Goal: Task Accomplishment & Management: Complete application form

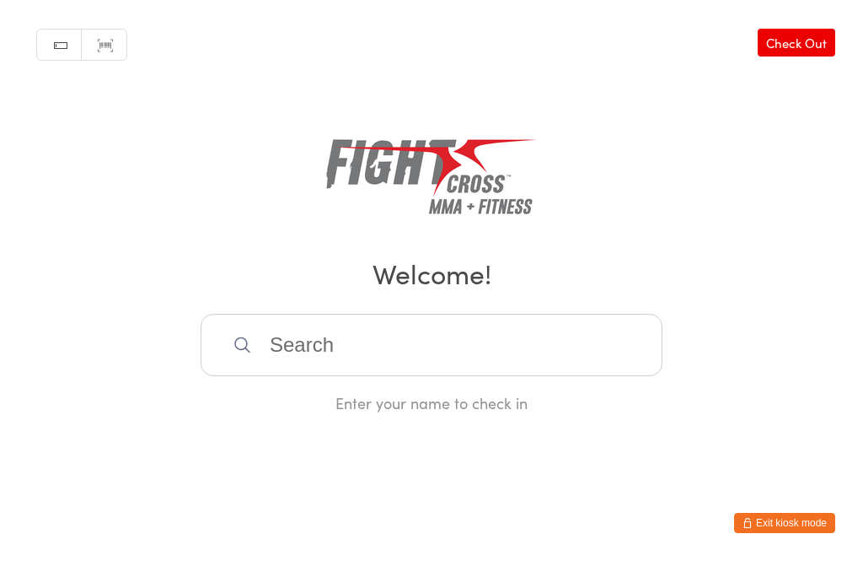
click at [480, 373] on input "search" at bounding box center [432, 345] width 462 height 62
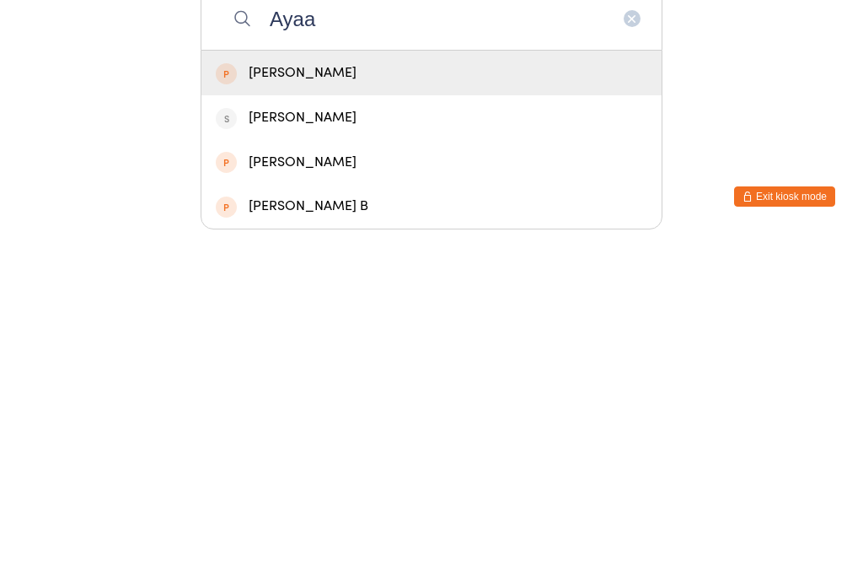
type input "Ayaa"
click at [359, 388] on div "Ayaana Kumar" at bounding box center [432, 399] width 432 height 23
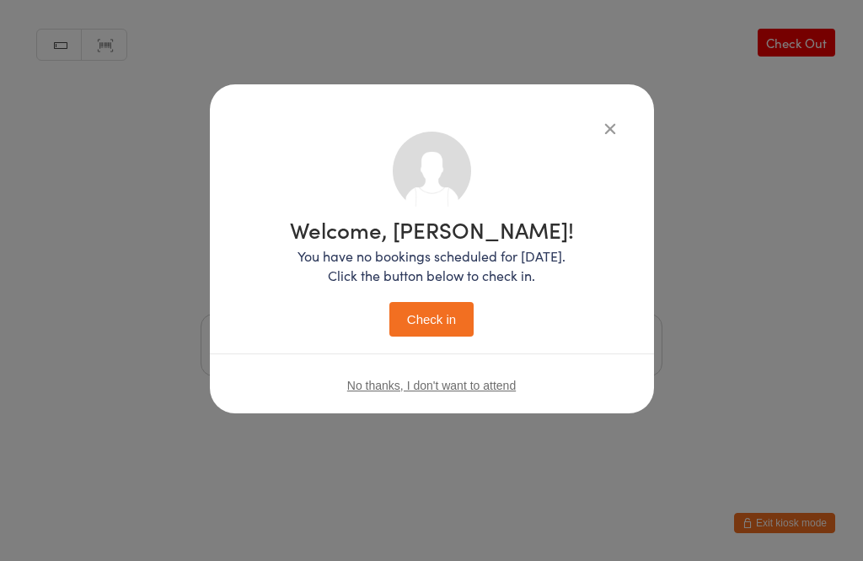
click at [443, 317] on button "Check in" at bounding box center [431, 319] width 84 height 35
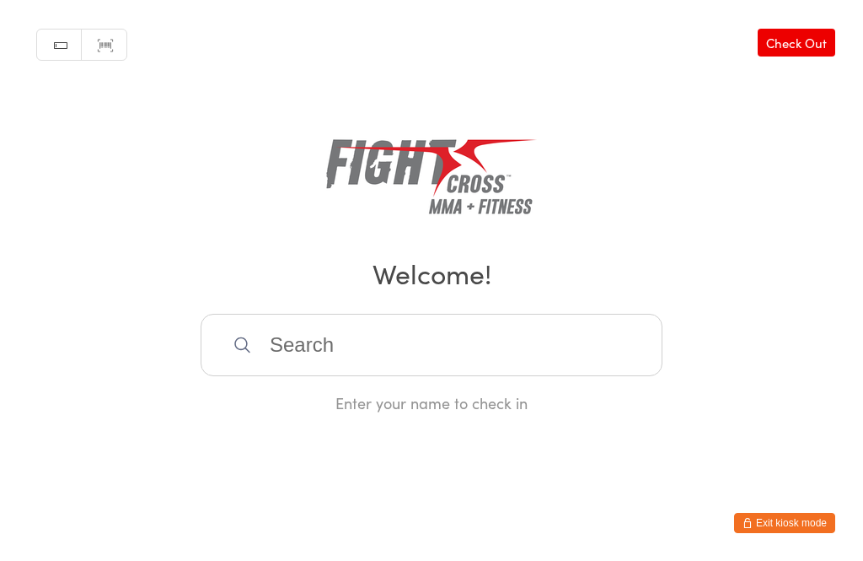
click at [797, 528] on button "Exit kiosk mode" at bounding box center [784, 523] width 101 height 20
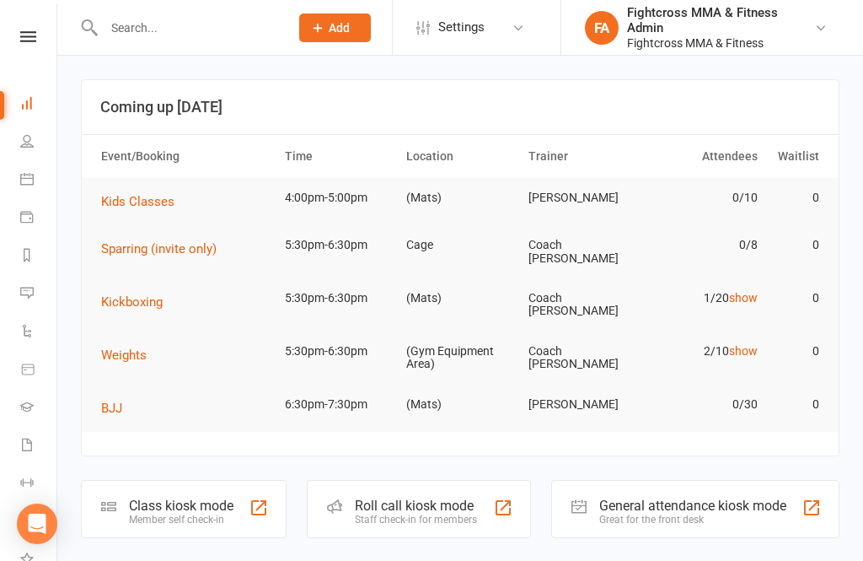
click at [335, 35] on button "Add" at bounding box center [335, 27] width 72 height 29
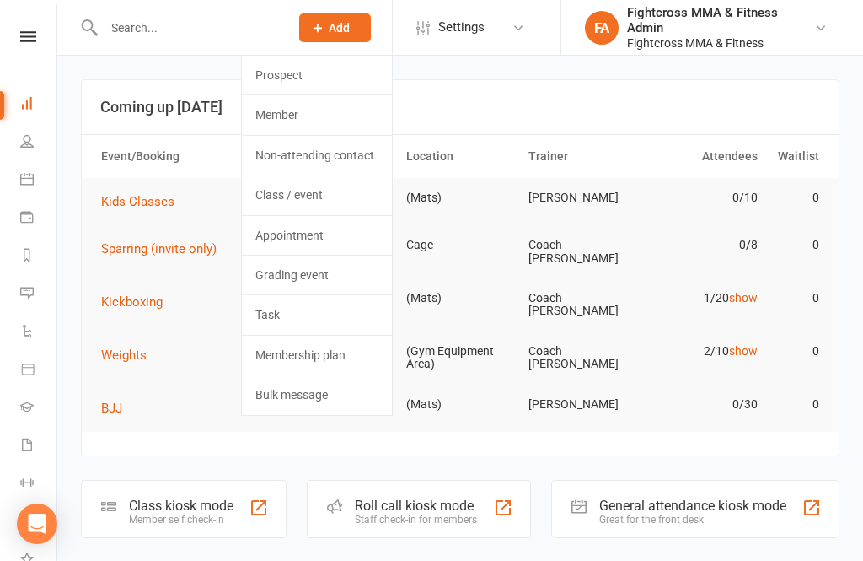
click at [307, 77] on link "Prospect" at bounding box center [317, 75] width 150 height 39
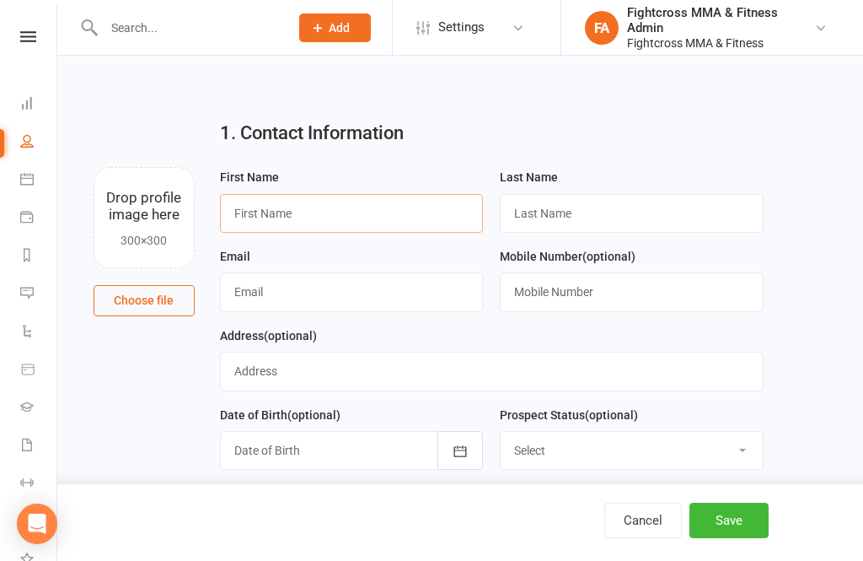
click at [253, 200] on input "text" at bounding box center [352, 213] width 264 height 39
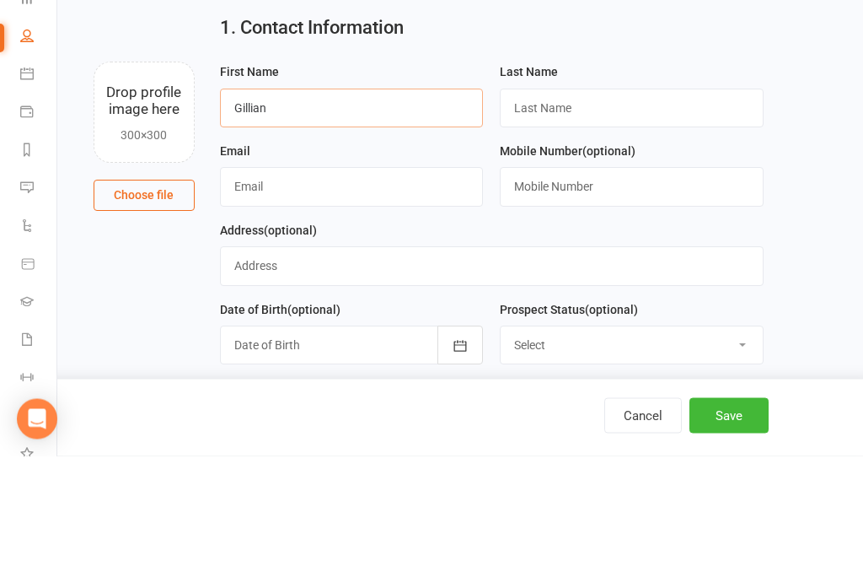
type input "Gillian"
click at [519, 194] on input "text" at bounding box center [632, 213] width 264 height 39
type input "Rushton"
click at [255, 272] on input "text" at bounding box center [352, 291] width 264 height 39
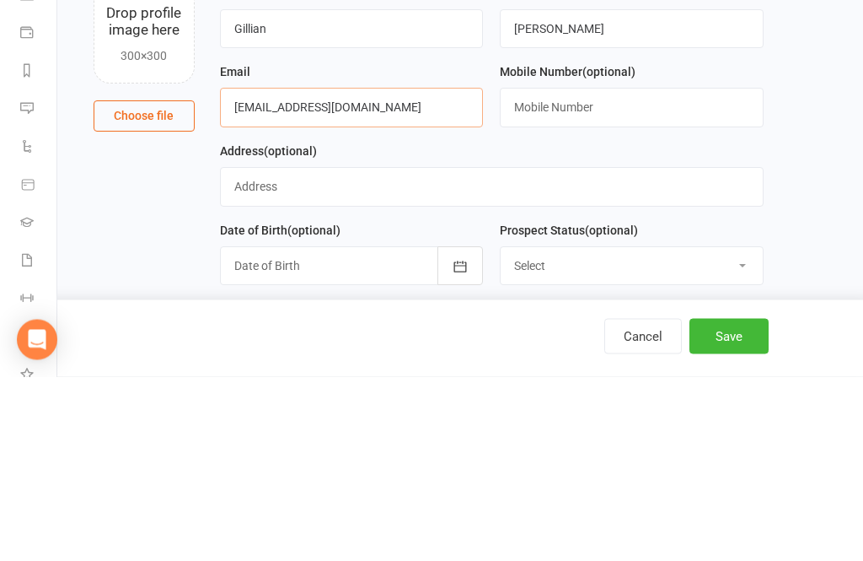
type input "Kershawg@hotmail.com"
click at [527, 272] on input "text" at bounding box center [632, 291] width 264 height 39
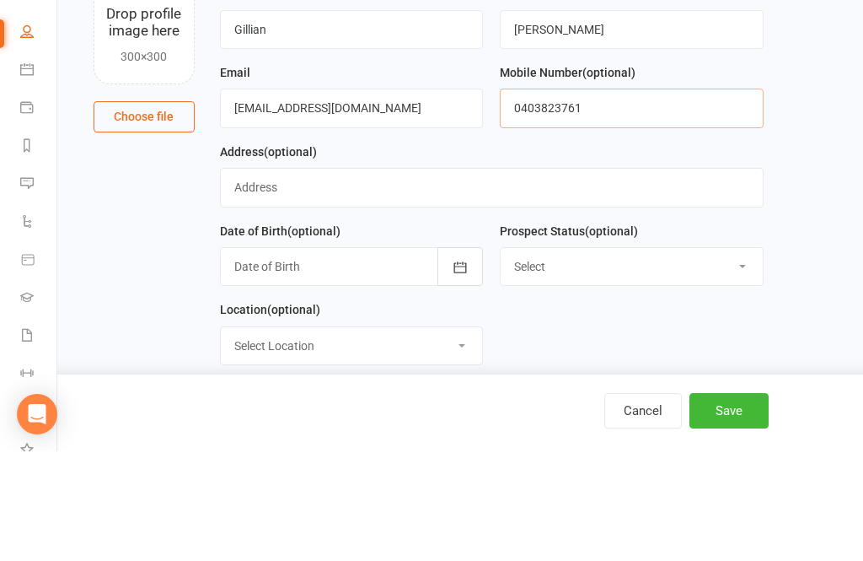
scroll to position [76, 0]
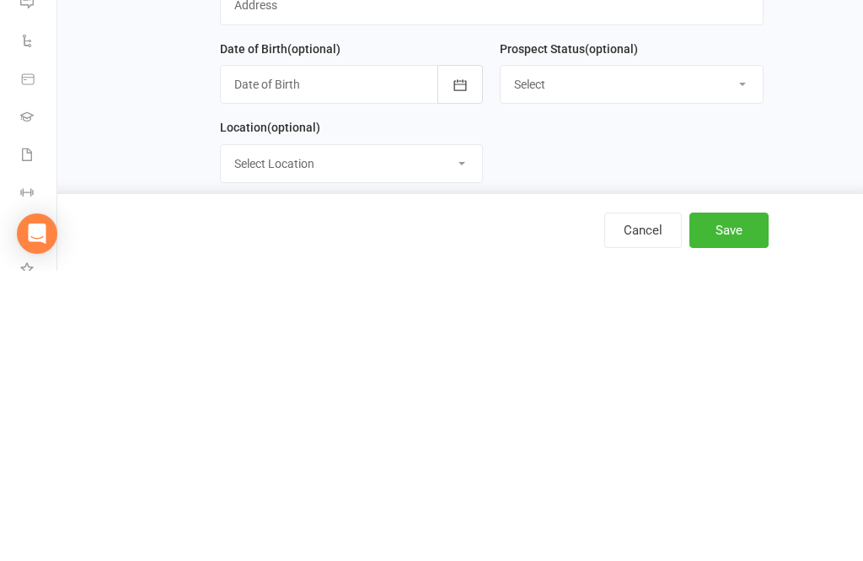
type input "0403823761"
click at [238, 435] on select "Select Location Cage (Gym Equipment Area) (Mats) Treatment Room" at bounding box center [352, 453] width 262 height 37
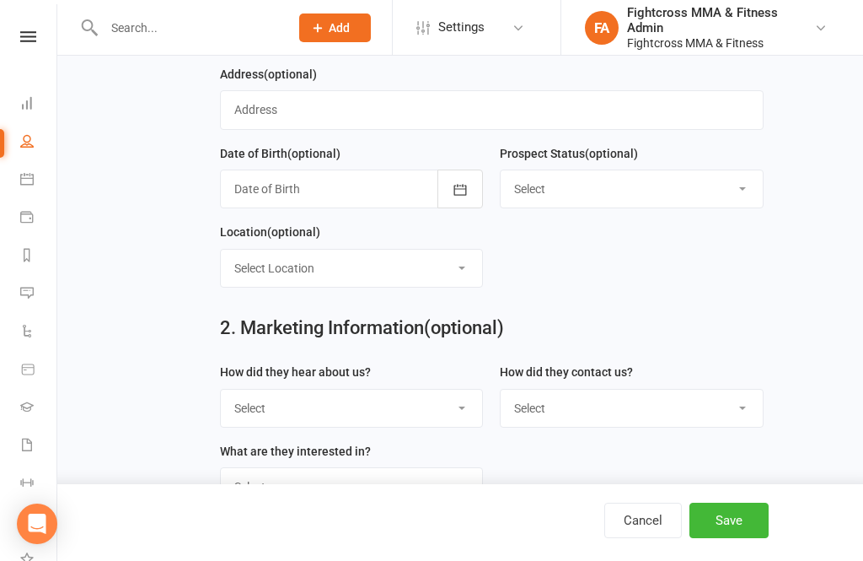
click at [460, 182] on icon "button" at bounding box center [460, 189] width 17 height 17
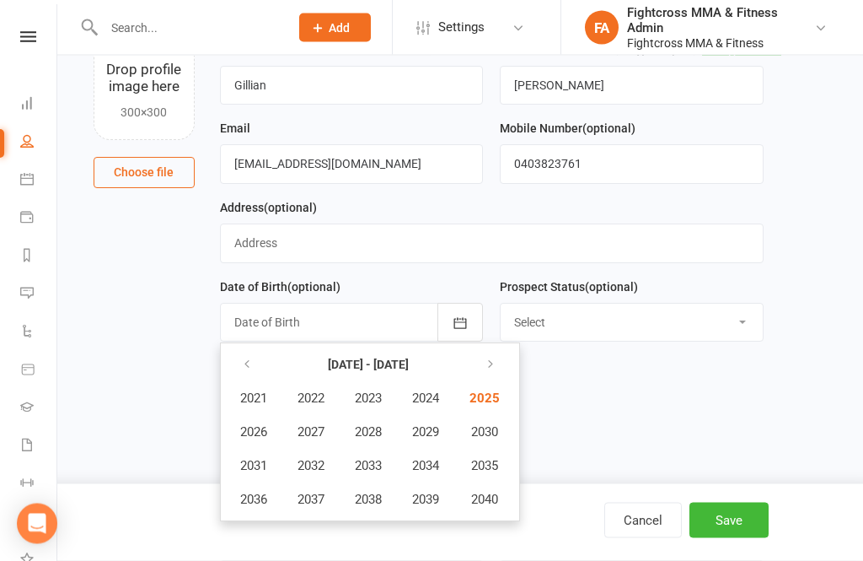
click at [248, 357] on button "button" at bounding box center [248, 365] width 36 height 30
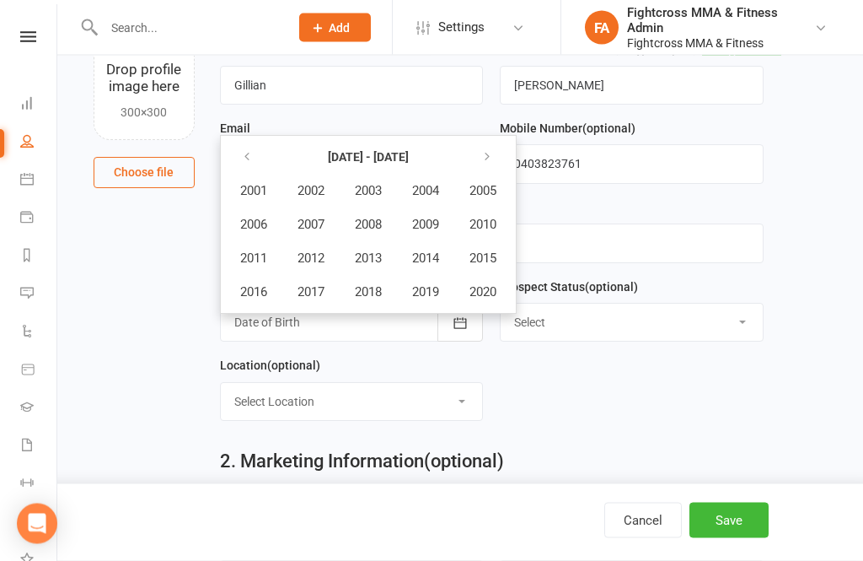
scroll to position [128, 0]
click at [255, 151] on button "button" at bounding box center [248, 157] width 36 height 30
click at [251, 156] on icon "button" at bounding box center [247, 156] width 12 height 13
click at [310, 251] on span "1972" at bounding box center [311, 257] width 27 height 15
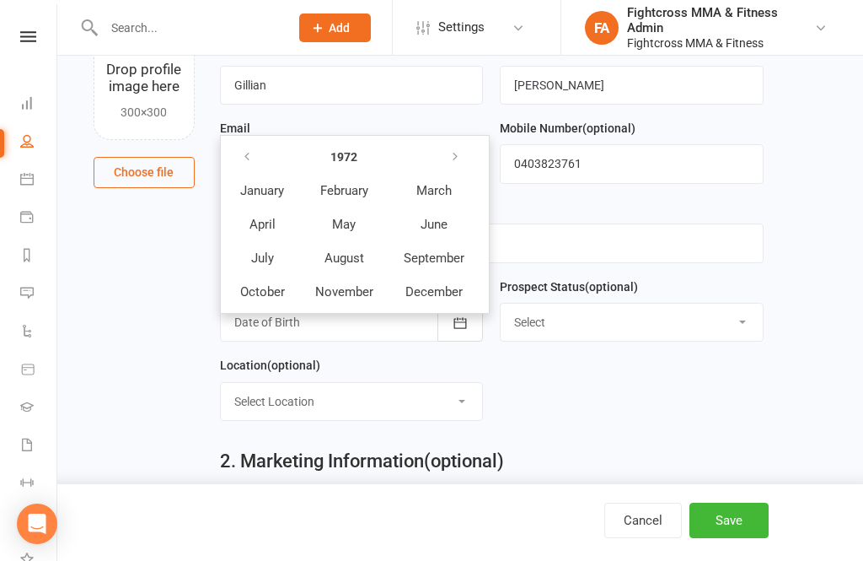
click at [343, 190] on span "February" at bounding box center [344, 190] width 48 height 15
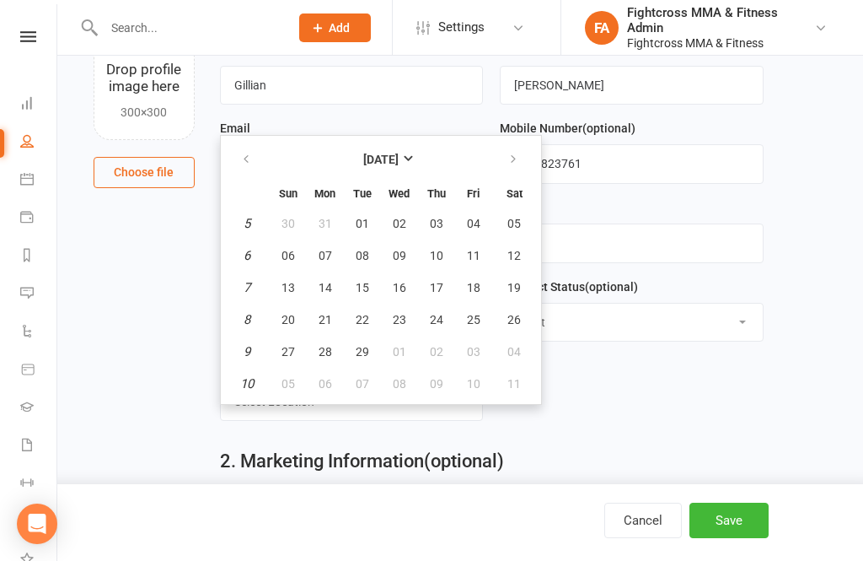
click at [473, 280] on button "18" at bounding box center [473, 287] width 35 height 30
type input "18 Feb 1972"
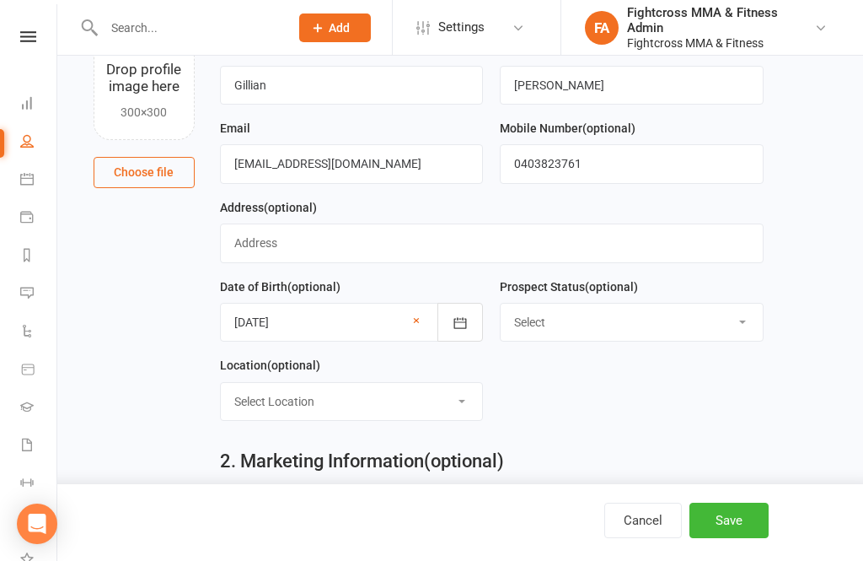
click at [241, 394] on select "Select Location Cage (Gym Equipment Area) (Mats) Treatment Room" at bounding box center [352, 401] width 262 height 37
click at [743, 309] on select "Select Initial Contact Follow-up Call Follow-up Email Almost Ready Not Ready No…" at bounding box center [632, 321] width 262 height 37
click at [532, 315] on select "Select Initial Contact Follow-up Call Follow-up Email Almost Ready Not Ready No…" at bounding box center [632, 321] width 262 height 37
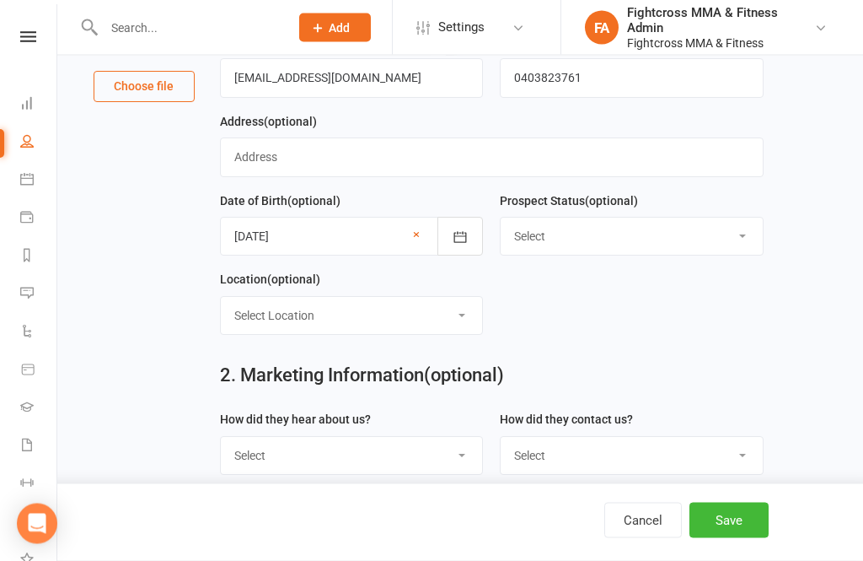
scroll to position [261, 0]
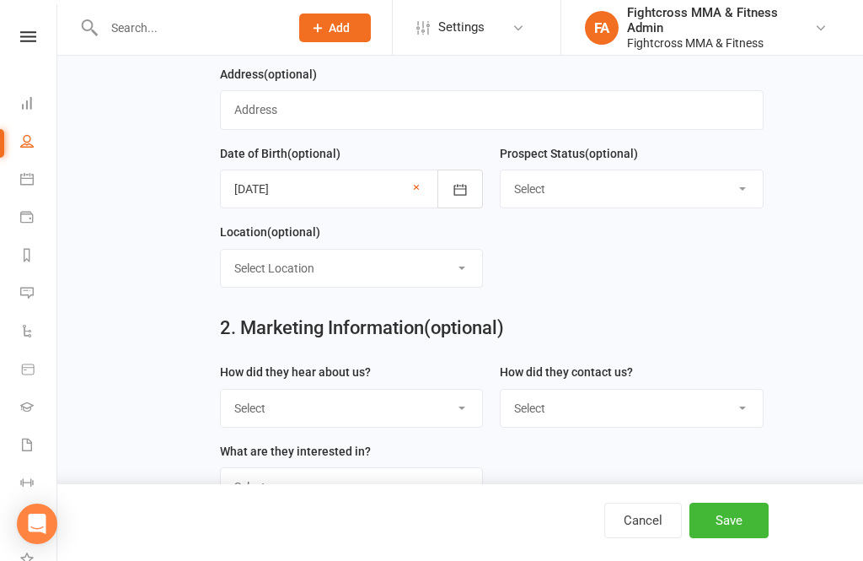
click at [238, 404] on select "Select Google Through A Friend Poster Magazine Walk by Letter Box Drop Facebook" at bounding box center [352, 407] width 262 height 37
select select "Through A Friend"
click at [749, 538] on button "Save" at bounding box center [729, 519] width 79 height 35
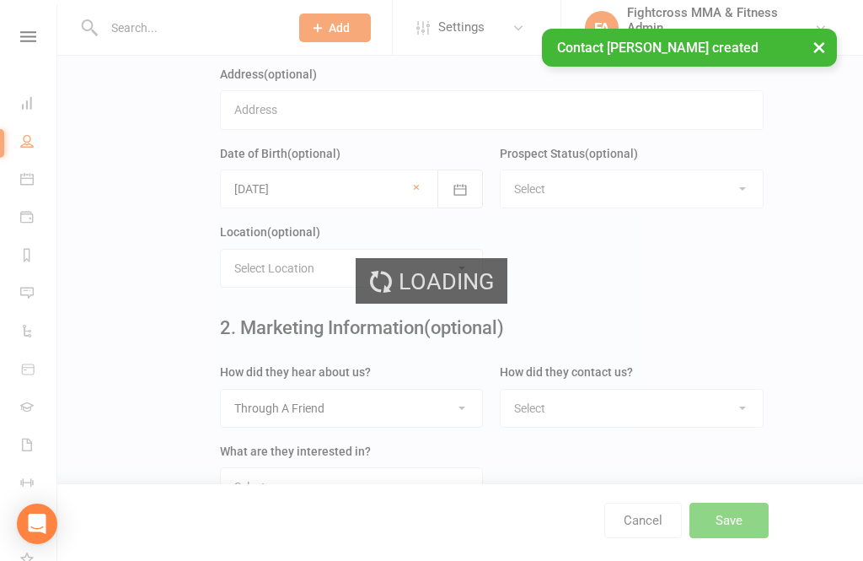
scroll to position [0, 0]
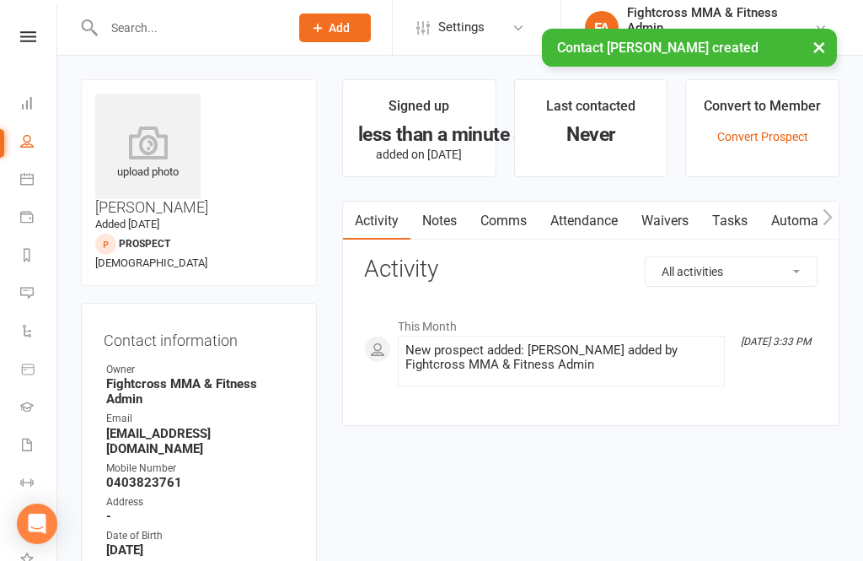
click at [680, 219] on link "Waivers" at bounding box center [665, 220] width 71 height 39
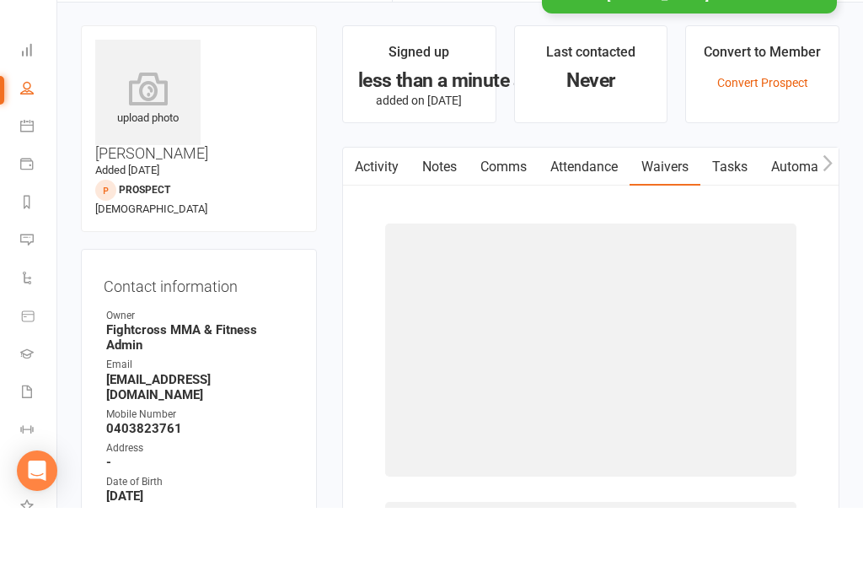
scroll to position [54, 0]
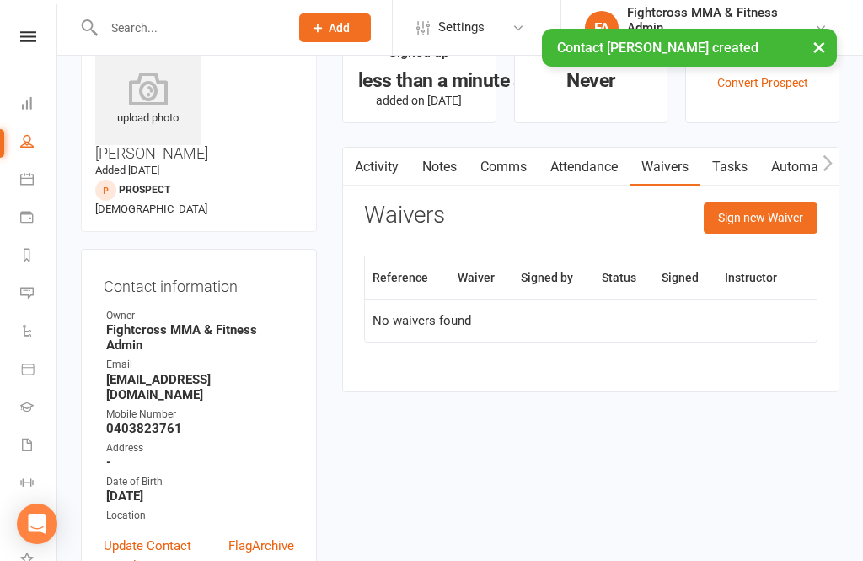
click at [765, 217] on button "Sign new Waiver" at bounding box center [761, 217] width 114 height 30
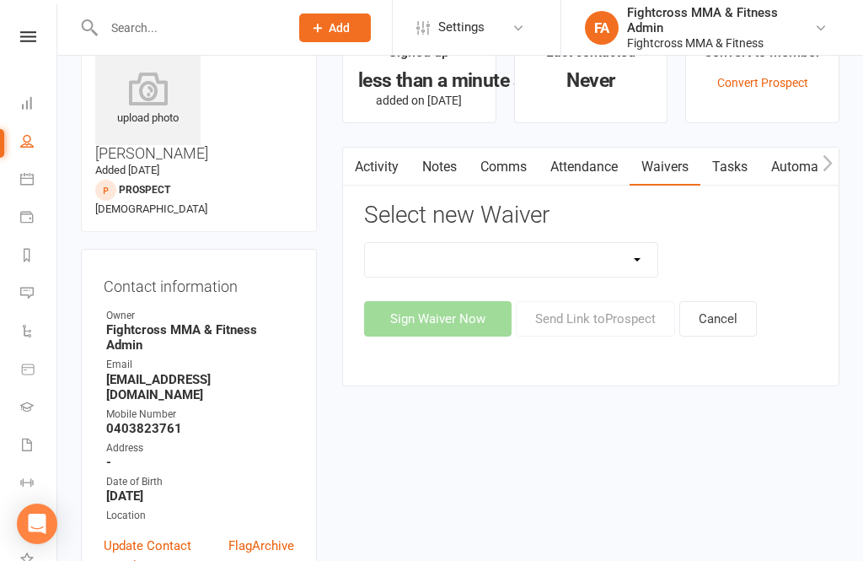
click at [646, 258] on select "10 Class Pass Membership Waiver 14 Day Trial Membership Waiver 14 Day Trial (On…" at bounding box center [511, 260] width 293 height 34
select select "13409"
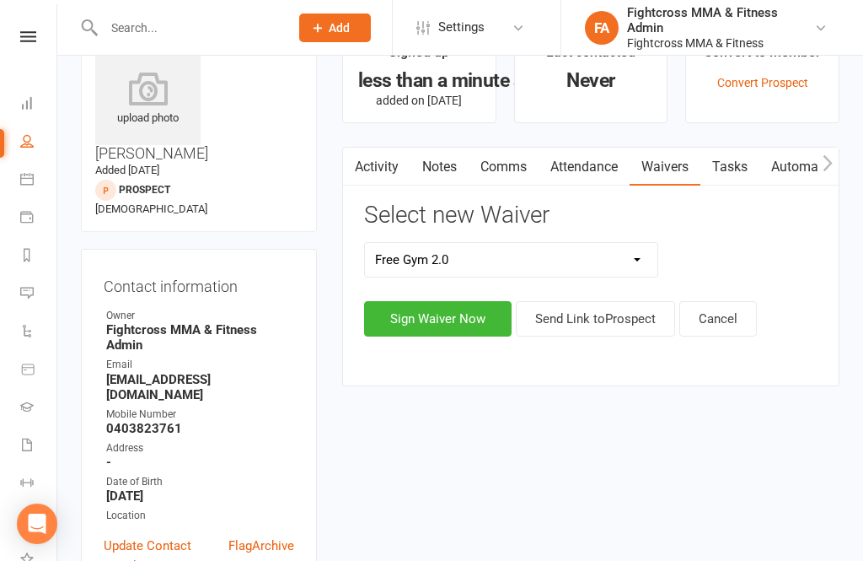
click at [455, 319] on button "Sign Waiver Now" at bounding box center [438, 318] width 148 height 35
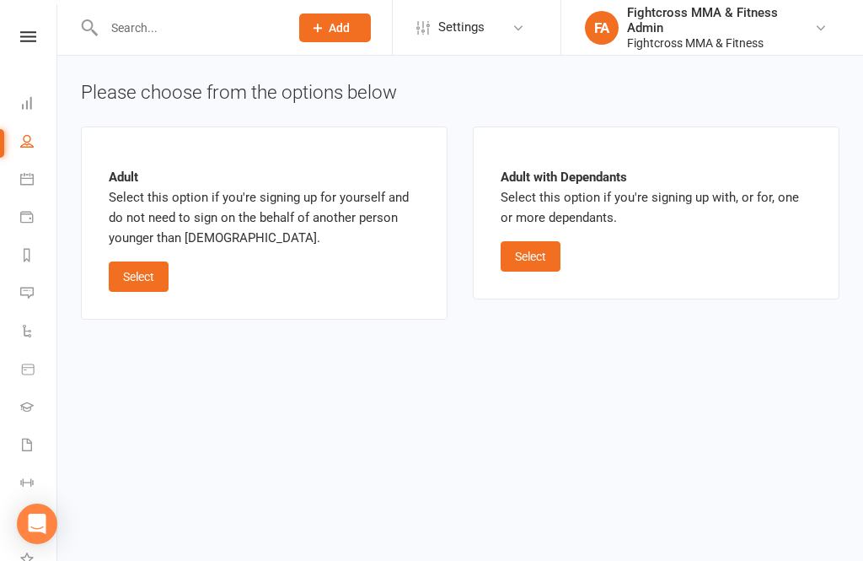
click at [547, 252] on button "Select" at bounding box center [531, 256] width 60 height 30
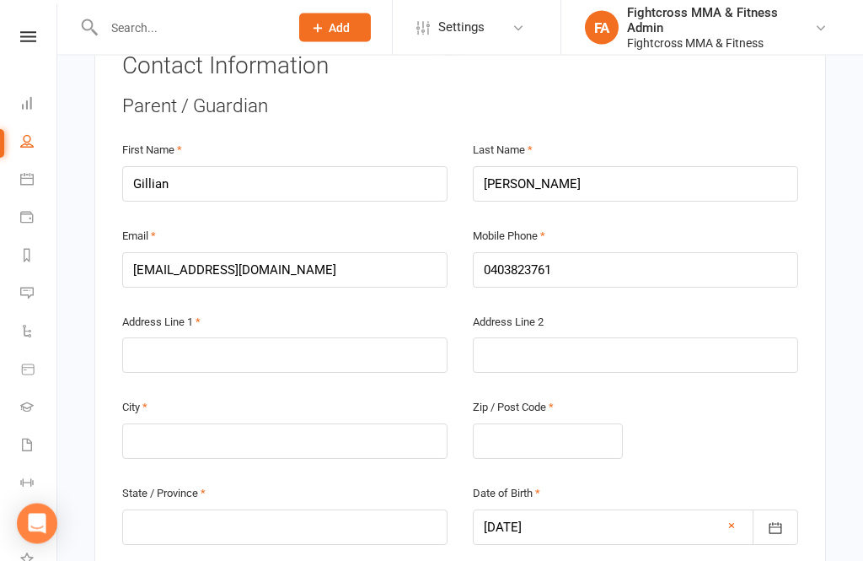
scroll to position [345, 0]
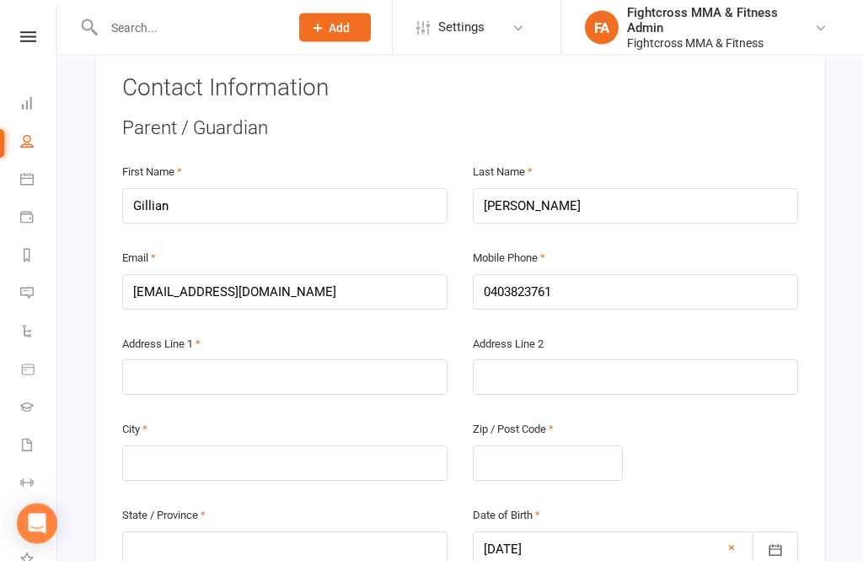
scroll to position [349, 0]
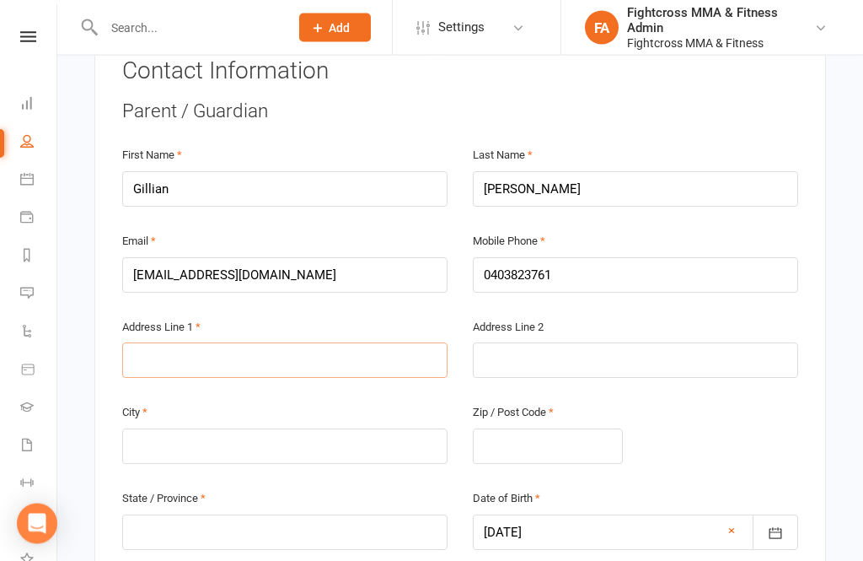
click at [152, 343] on input "text" at bounding box center [284, 360] width 325 height 35
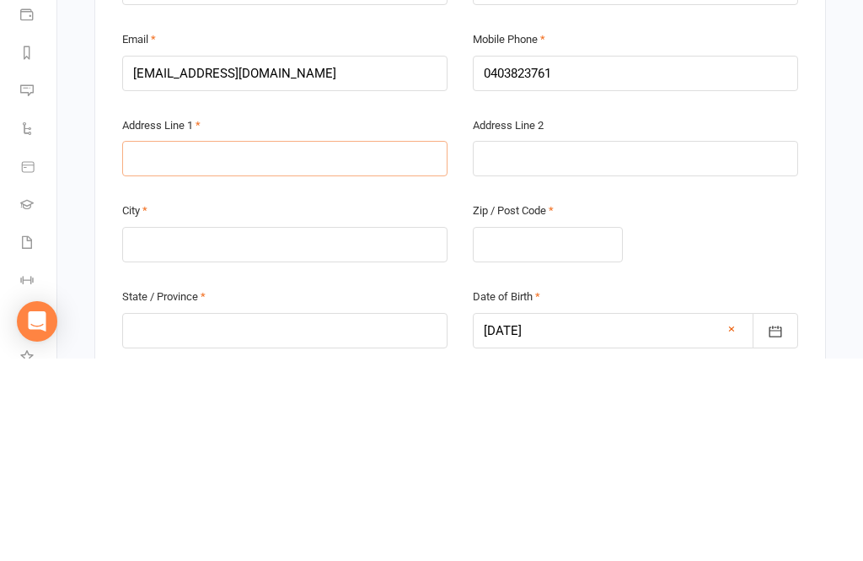
type input "9"
type input "9/"
type input "9/1"
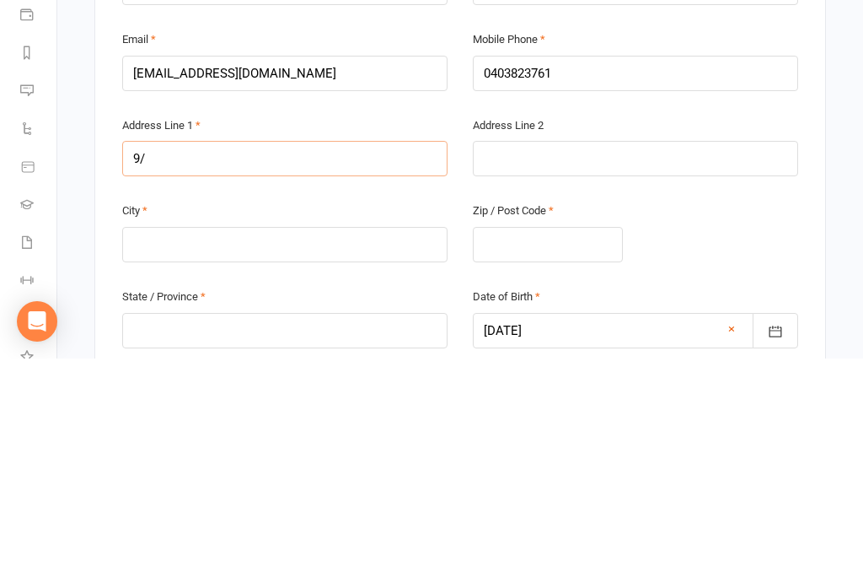
type input "9/1"
type input "9/10"
type input "9/10-"
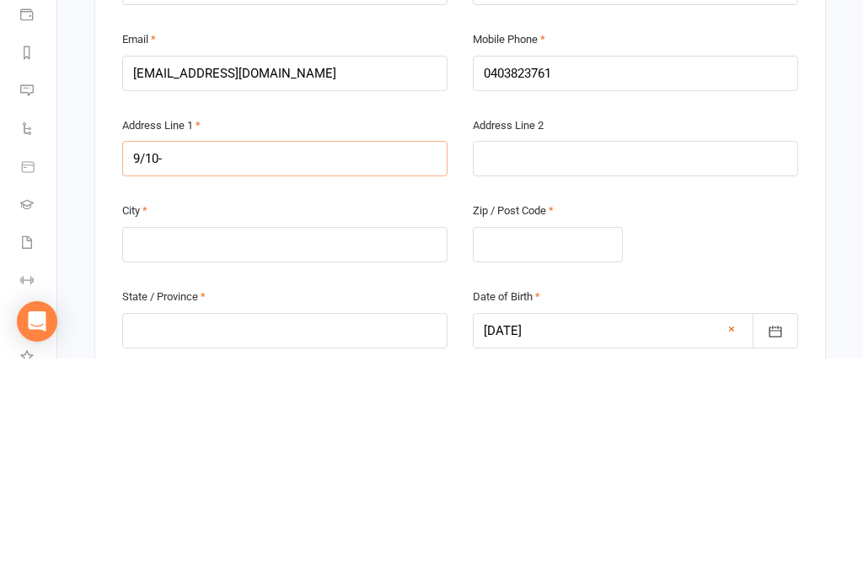
type input "9/10-1"
type input "9/10-14"
type input "9/10-14 G"
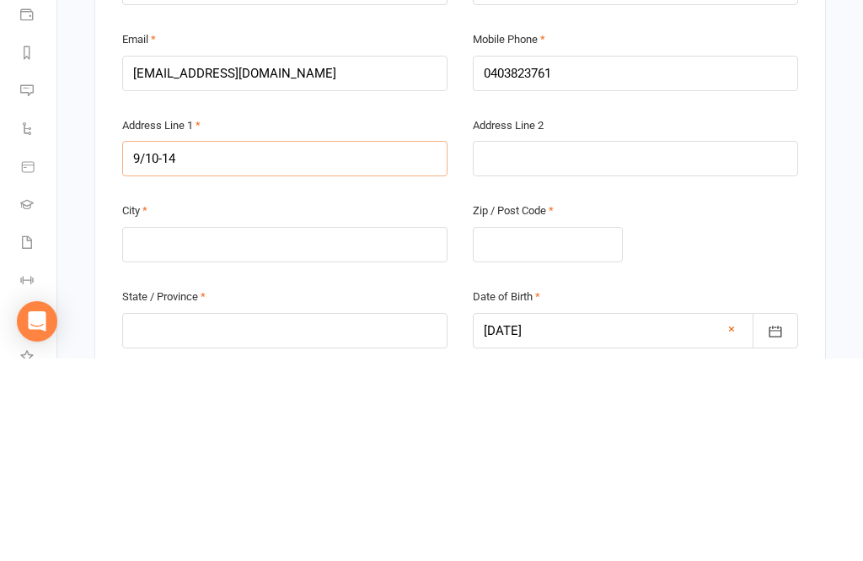
type input "9/10-14 G"
type input "9/10-14 Gr"
type input "9/10-14 Gre"
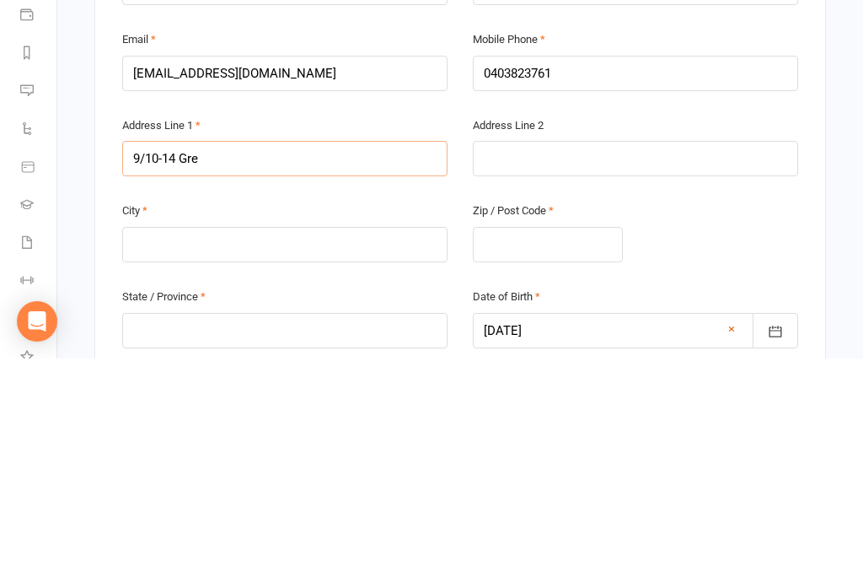
type input "9/10-14 Gree"
type input "9/10-14 Green"
type input "9/10-14 Greenl"
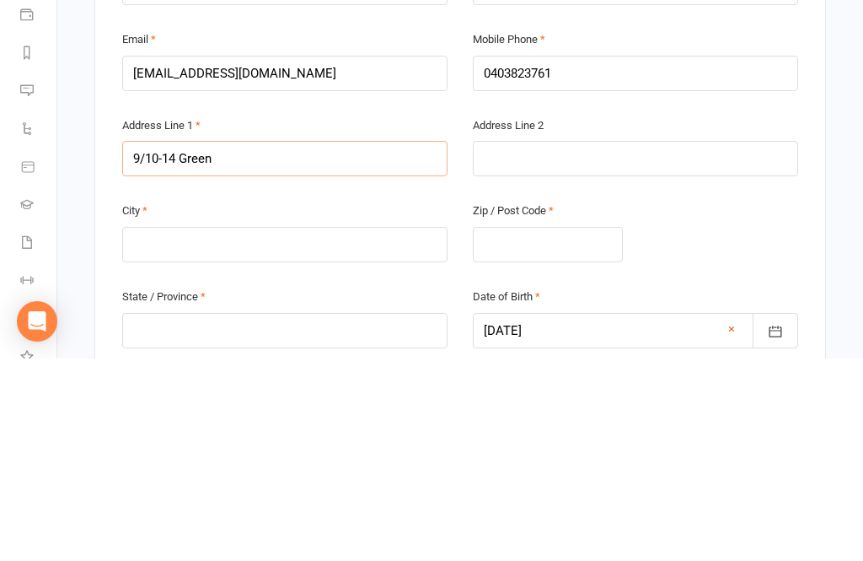
type input "9/10-14 Greenl"
type input "9/10-14 Greenla"
type input "9/10-14 Greenlan"
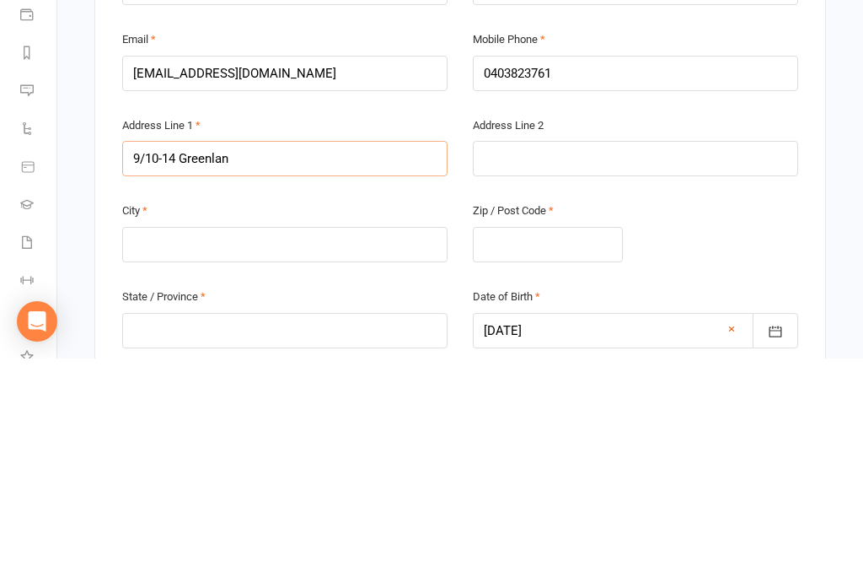
type input "9/10-14 Greenlane"
type input "9/10-14 Greenlanes"
type input "9/10-14 Greenlanes R"
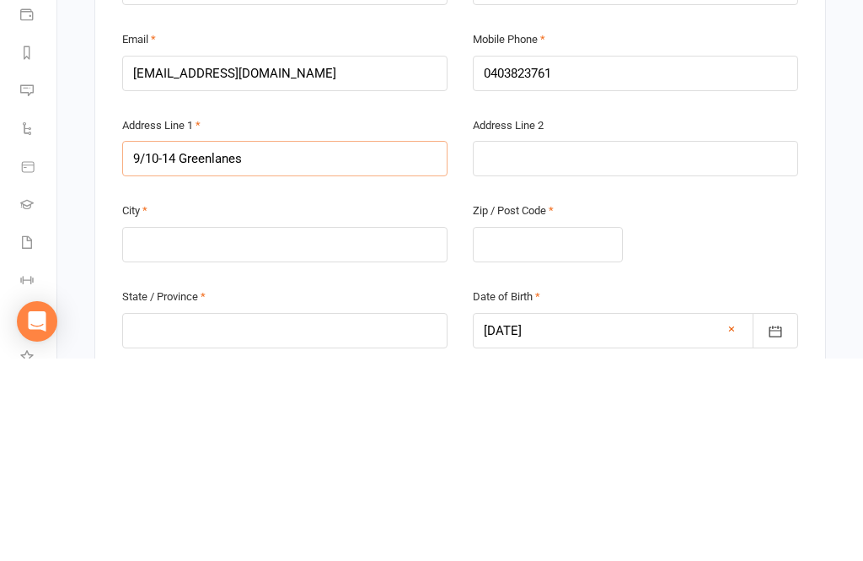
type input "9/10-14 Greenlanes R"
type input "9/10-14 Greenlanes Ro"
type input "9/10-14 Greenlanes Roa"
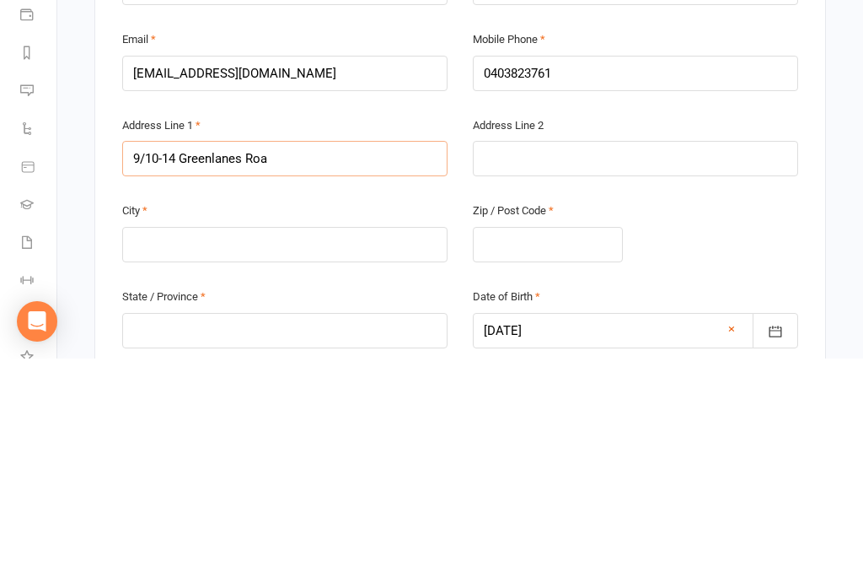
type input "9/10-14 Greenlanes Road"
click at [502, 343] on input "text" at bounding box center [635, 360] width 325 height 35
type input "A"
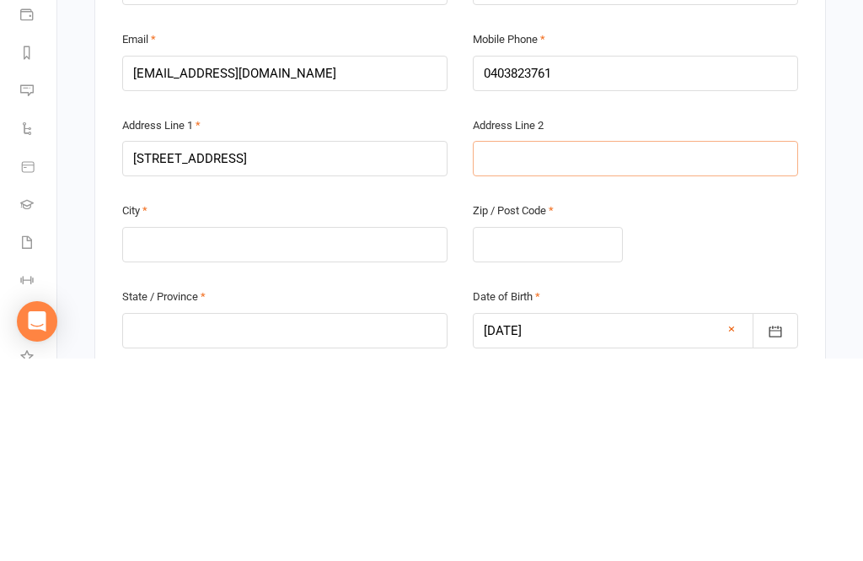
type input "A"
type input "As"
type input "Ash"
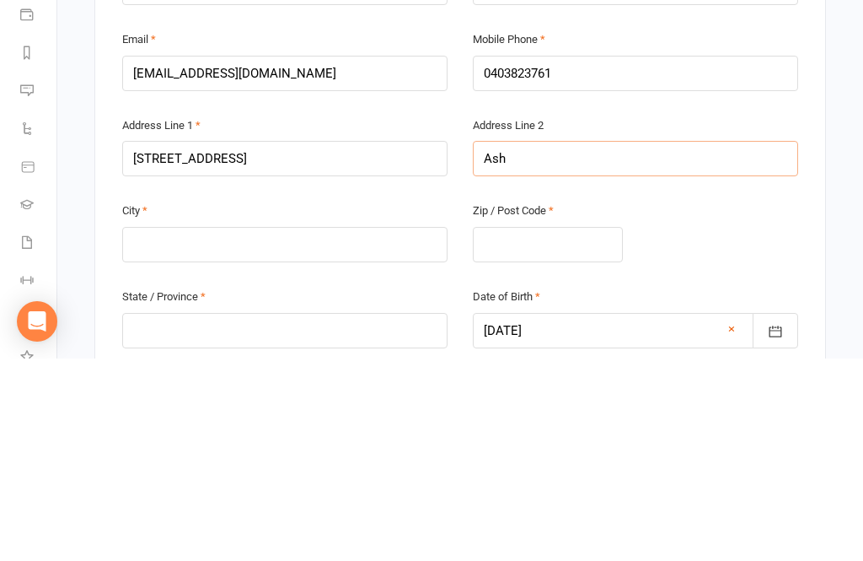
type input "Ashg"
type input "Ashgr"
type input "Ashgro"
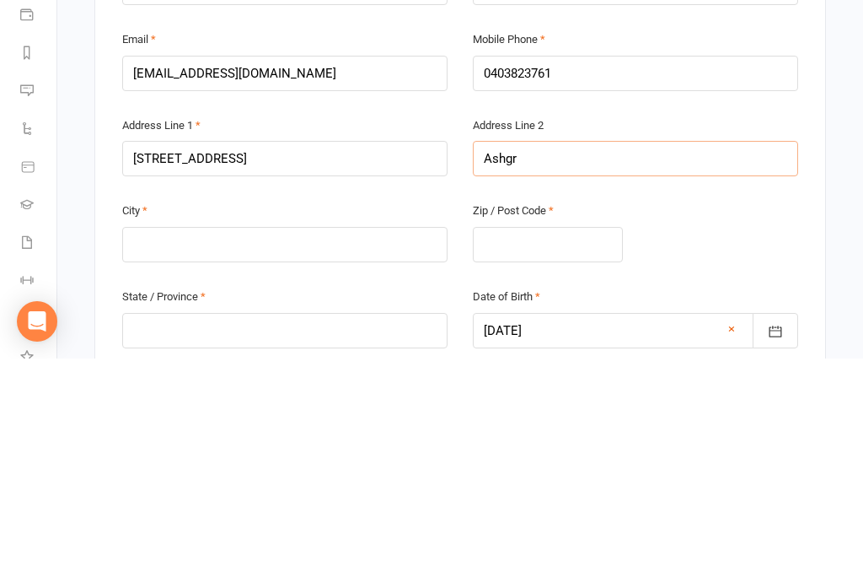
type input "Ashgro"
type input "Ashgrov"
type input "Ashgrove"
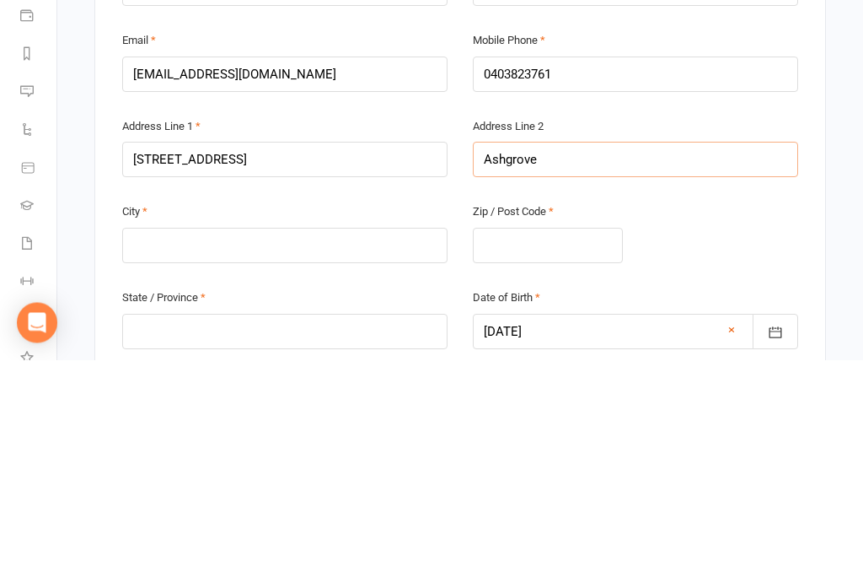
type input "Ashgrove"
click at [143, 429] on input "text" at bounding box center [284, 446] width 325 height 35
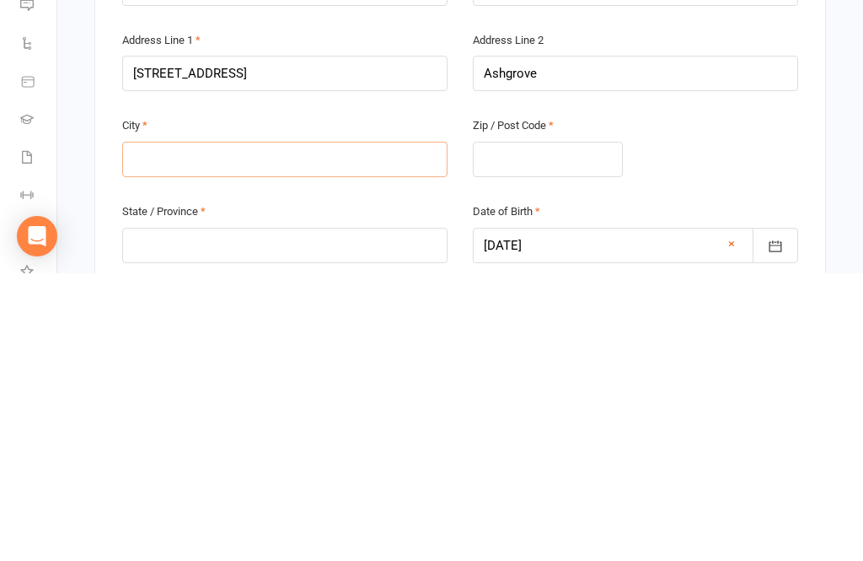
type input "B"
type input "Br"
type input "Bri"
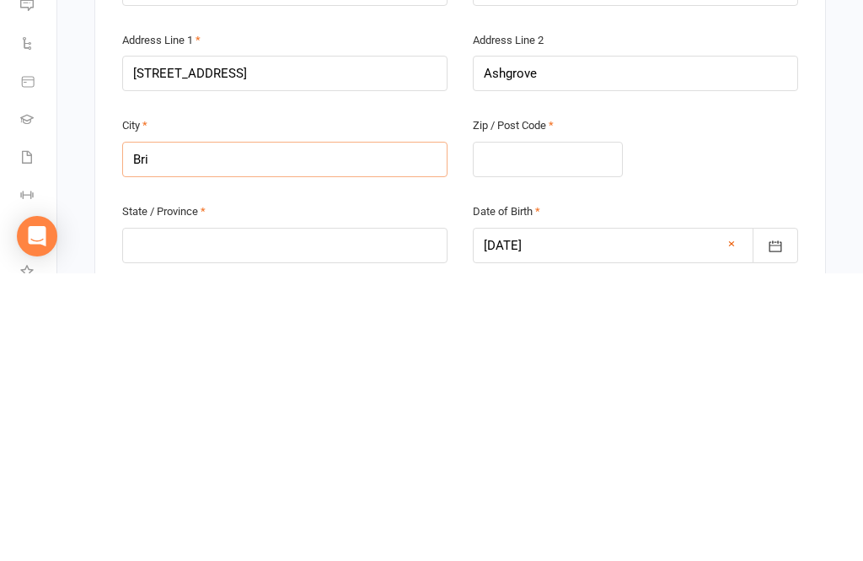
type input "Bri"
type input "Bris"
type input "Brisb"
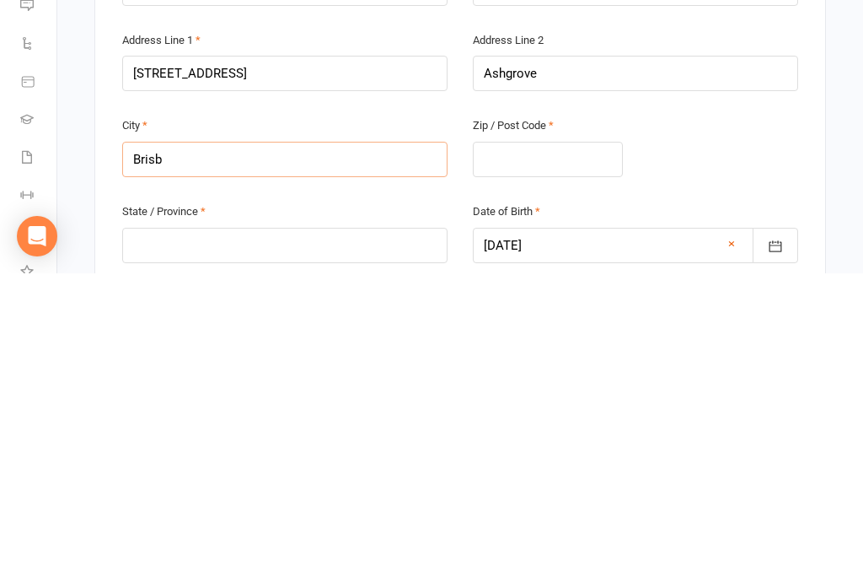
type input "Brisbane"
click at [495, 429] on input "text" at bounding box center [548, 446] width 150 height 35
type input "4"
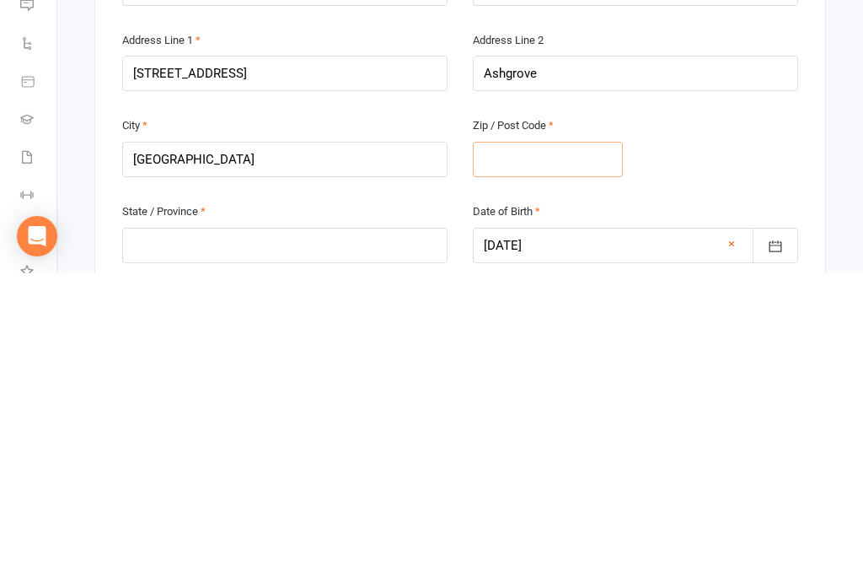
type input "4"
type input "40"
type input "406"
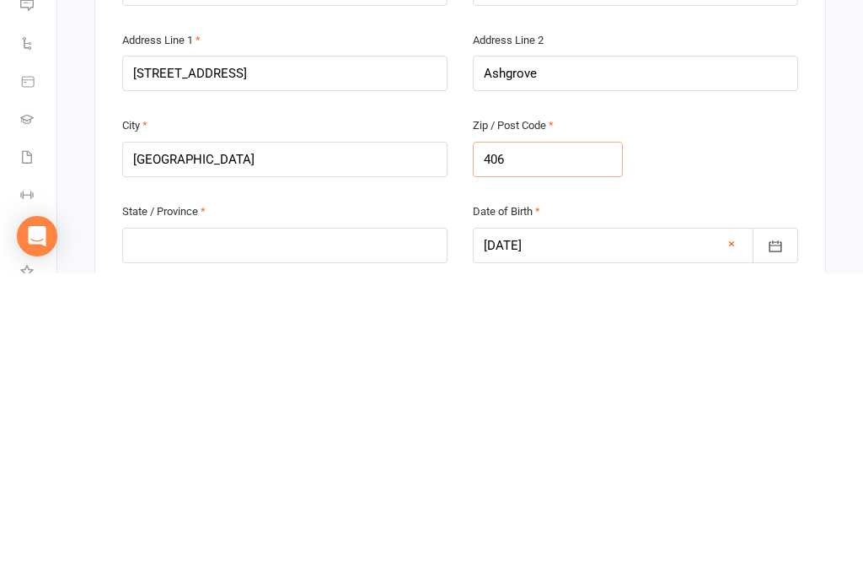
type input "4060"
click at [162, 515] on input "text" at bounding box center [284, 532] width 325 height 35
type input "Q"
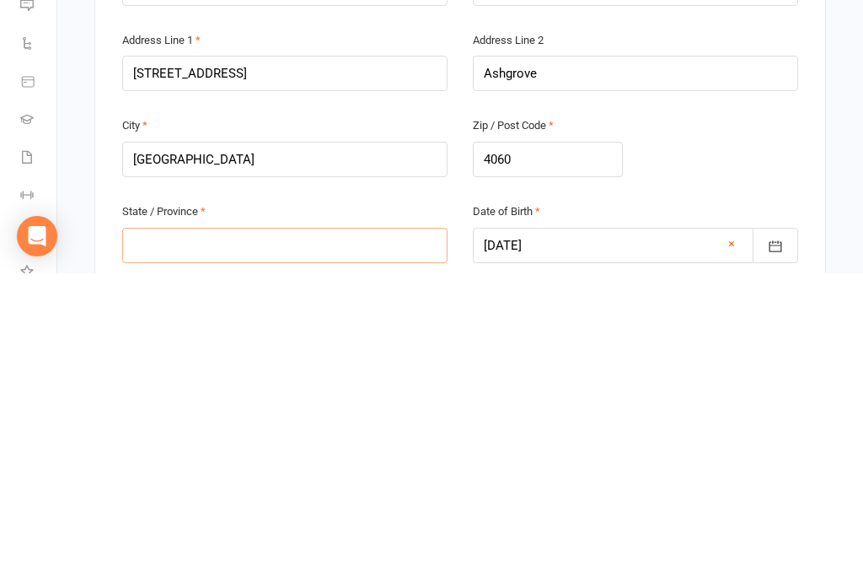
type input "Q"
type input "QL"
type input "QLD"
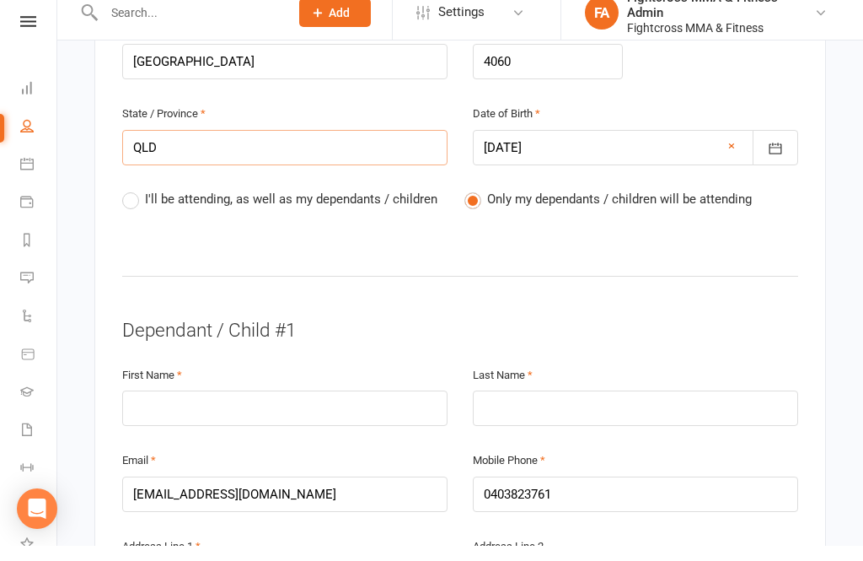
scroll to position [720, 0]
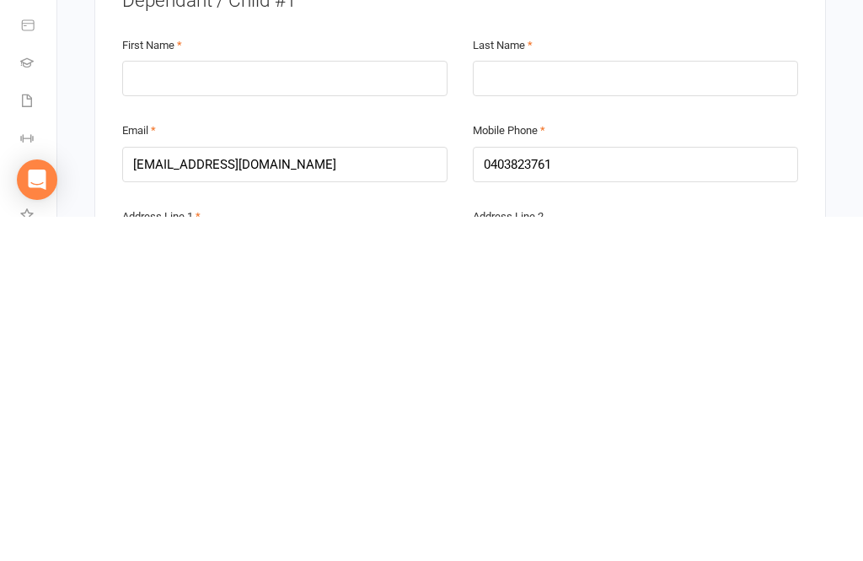
type input "QLD"
click at [152, 405] on input "text" at bounding box center [284, 422] width 325 height 35
type input "Lily"
click at [494, 405] on input "text" at bounding box center [635, 422] width 325 height 35
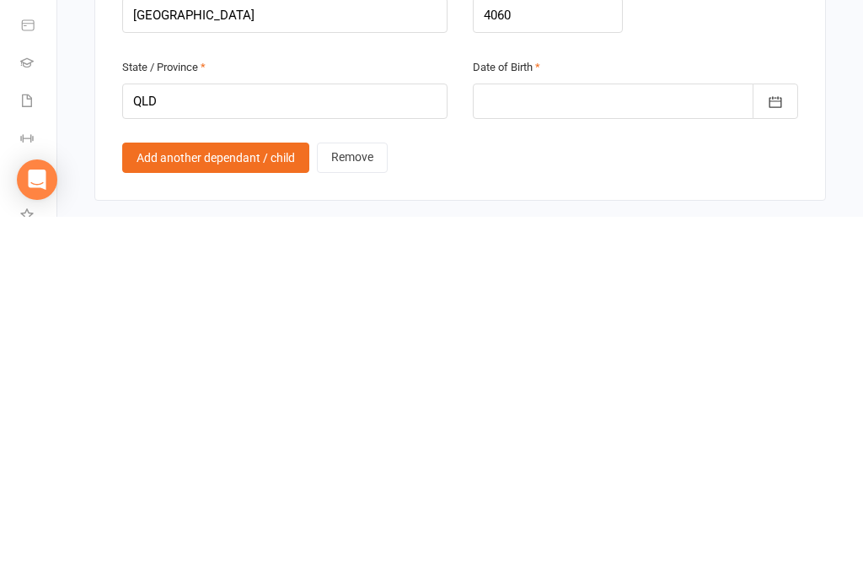
type input "Rushton"
click at [498, 427] on div at bounding box center [635, 444] width 325 height 35
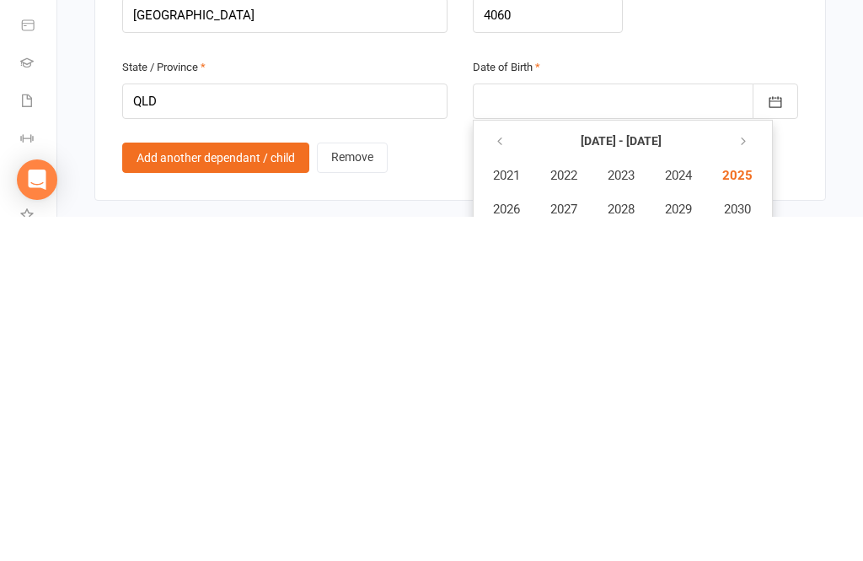
scroll to position [1385, 0]
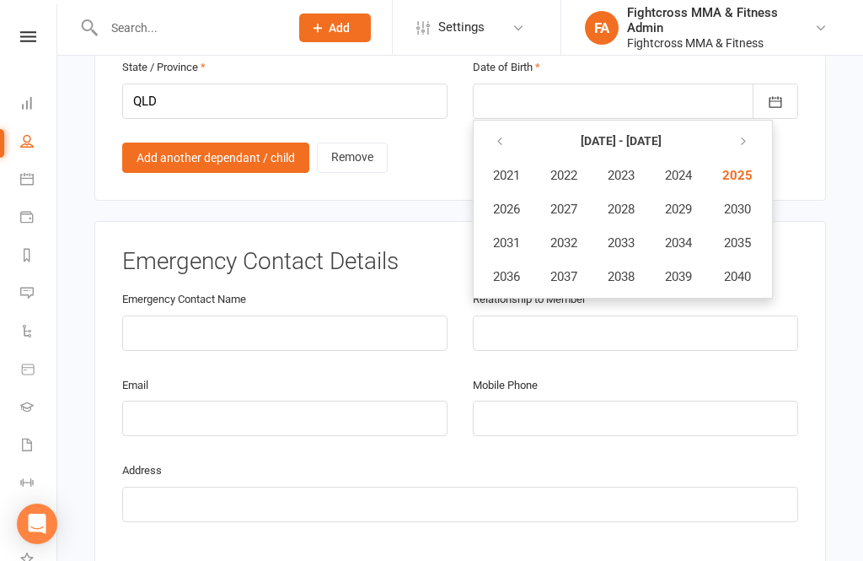
click at [493, 126] on button "button" at bounding box center [501, 141] width 36 height 30
click at [674, 193] on button "2009" at bounding box center [679, 209] width 56 height 32
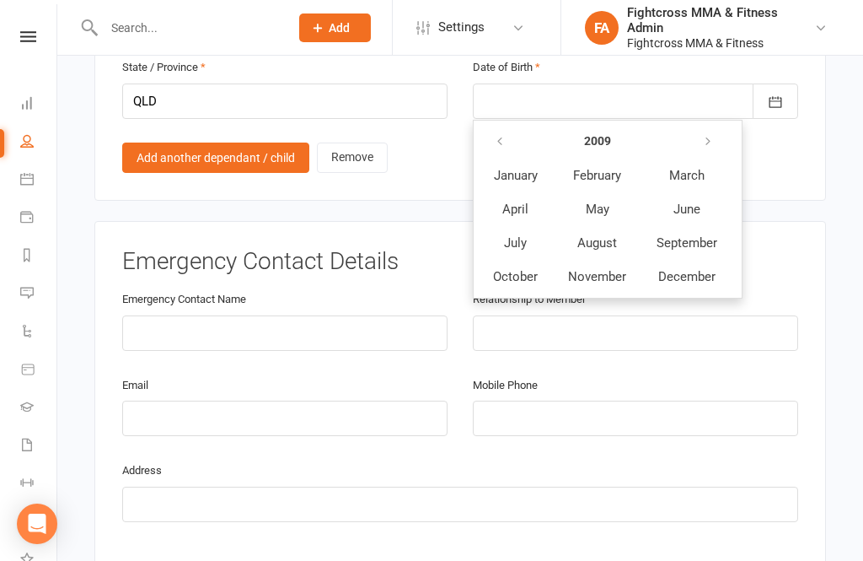
click at [595, 269] on span "November" at bounding box center [597, 276] width 58 height 15
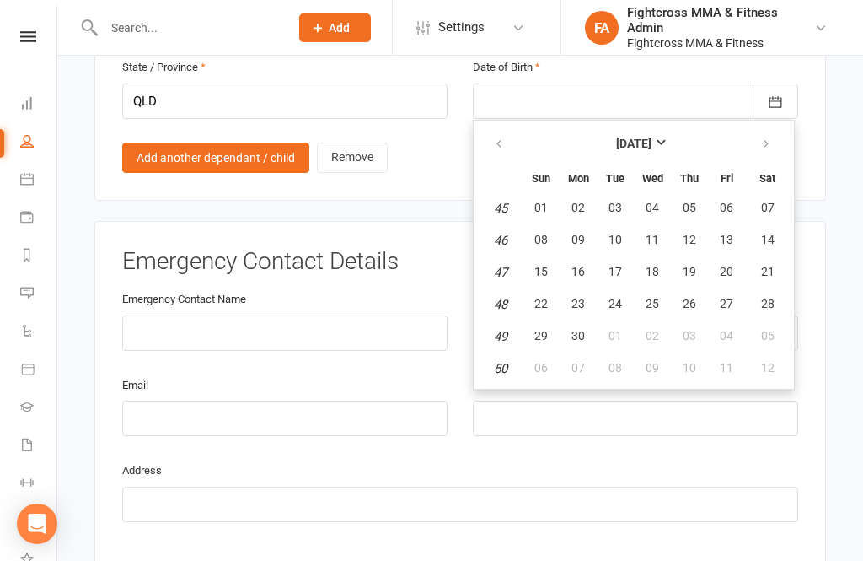
click at [690, 289] on button "26" at bounding box center [689, 304] width 35 height 30
type input "26 Nov 2009"
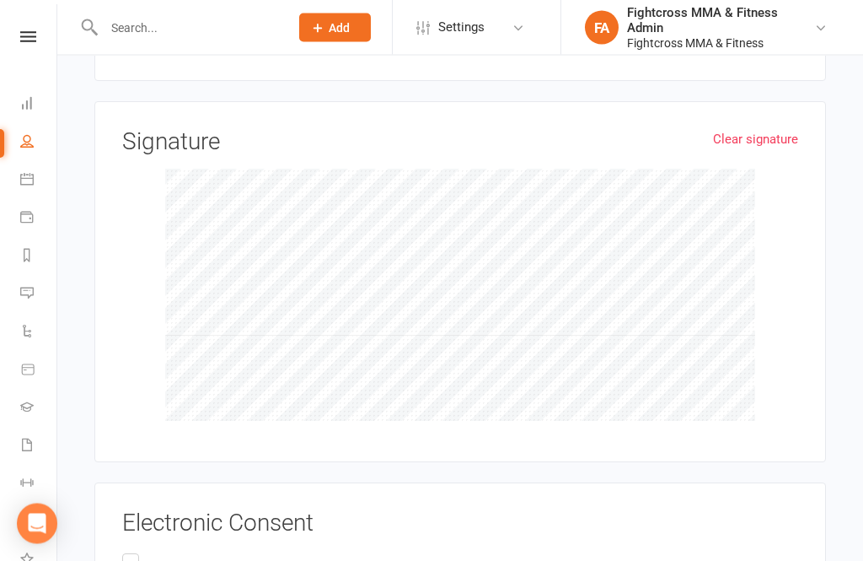
scroll to position [2504, 0]
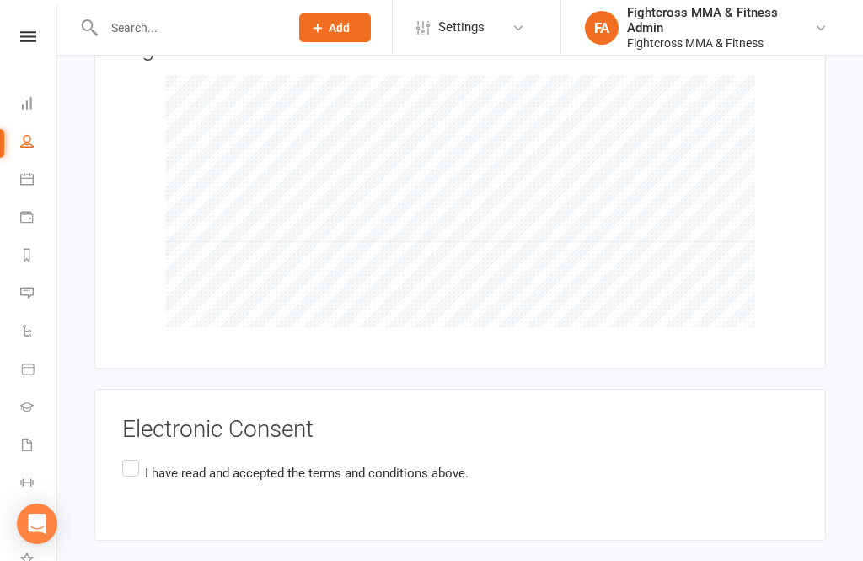
click at [116, 435] on div "Electronic Consent I have read and accepted the terms and conditions above." at bounding box center [460, 465] width 732 height 152
click at [139, 456] on label "I have read and accepted the terms and conditions above." at bounding box center [295, 472] width 346 height 33
click at [133, 456] on input "I have read and accepted the terms and conditions above." at bounding box center [127, 456] width 11 height 0
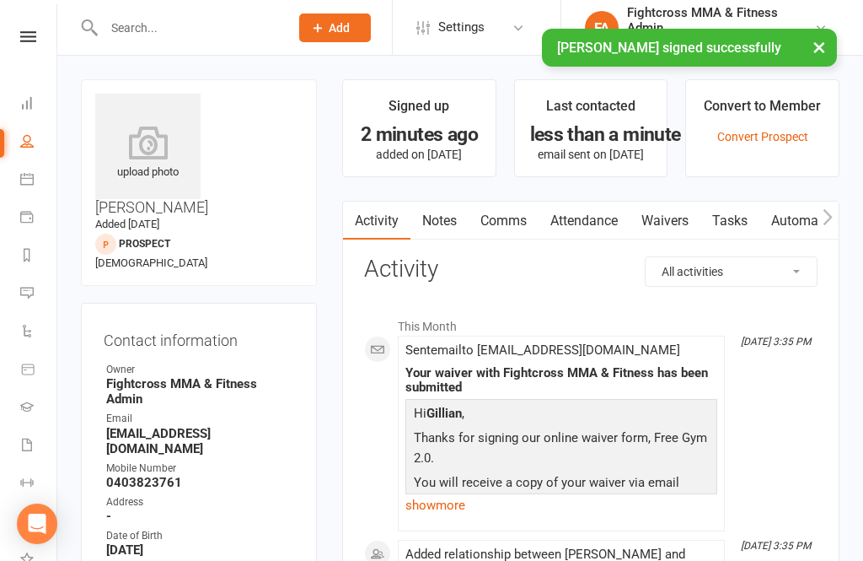
click at [40, 29] on div "× Waiver signed successfully" at bounding box center [420, 29] width 841 height 0
click at [24, 29] on div "× Waiver signed successfully" at bounding box center [420, 29] width 841 height 0
click at [34, 33] on icon at bounding box center [28, 36] width 16 height 11
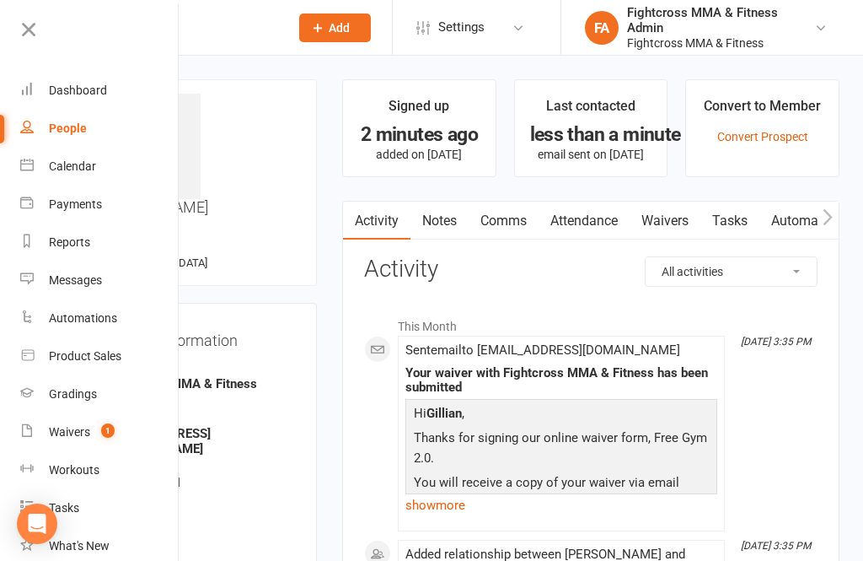
click at [63, 82] on link "Dashboard" at bounding box center [99, 91] width 159 height 38
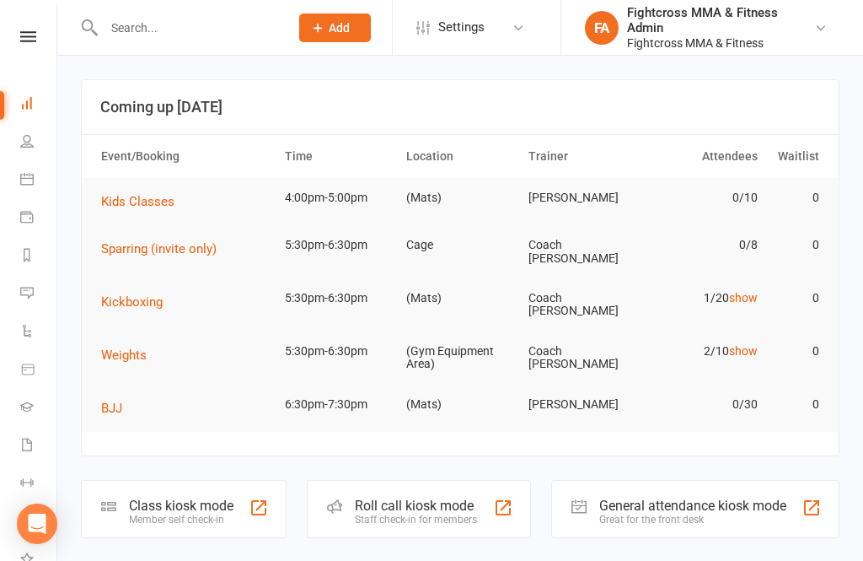
click at [701, 513] on div "Great for the front desk" at bounding box center [692, 519] width 187 height 12
